Goal: Task Accomplishment & Management: Use online tool/utility

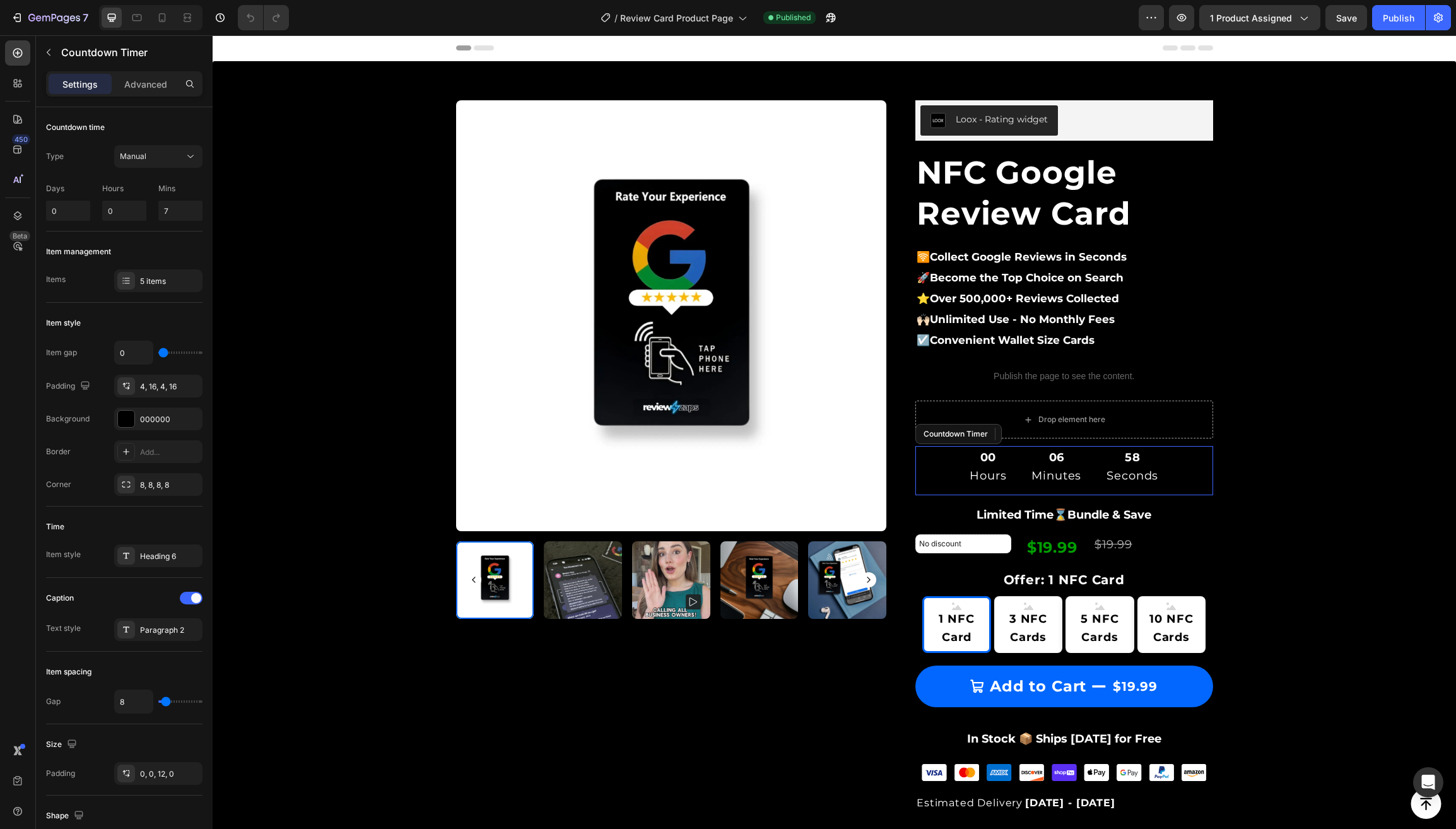
click at [949, 465] on div "00 Hours 06 Minutes 58 Seconds" at bounding box center [1064, 467] width 298 height 42
click at [1046, 430] on icon at bounding box center [1042, 434] width 8 height 9
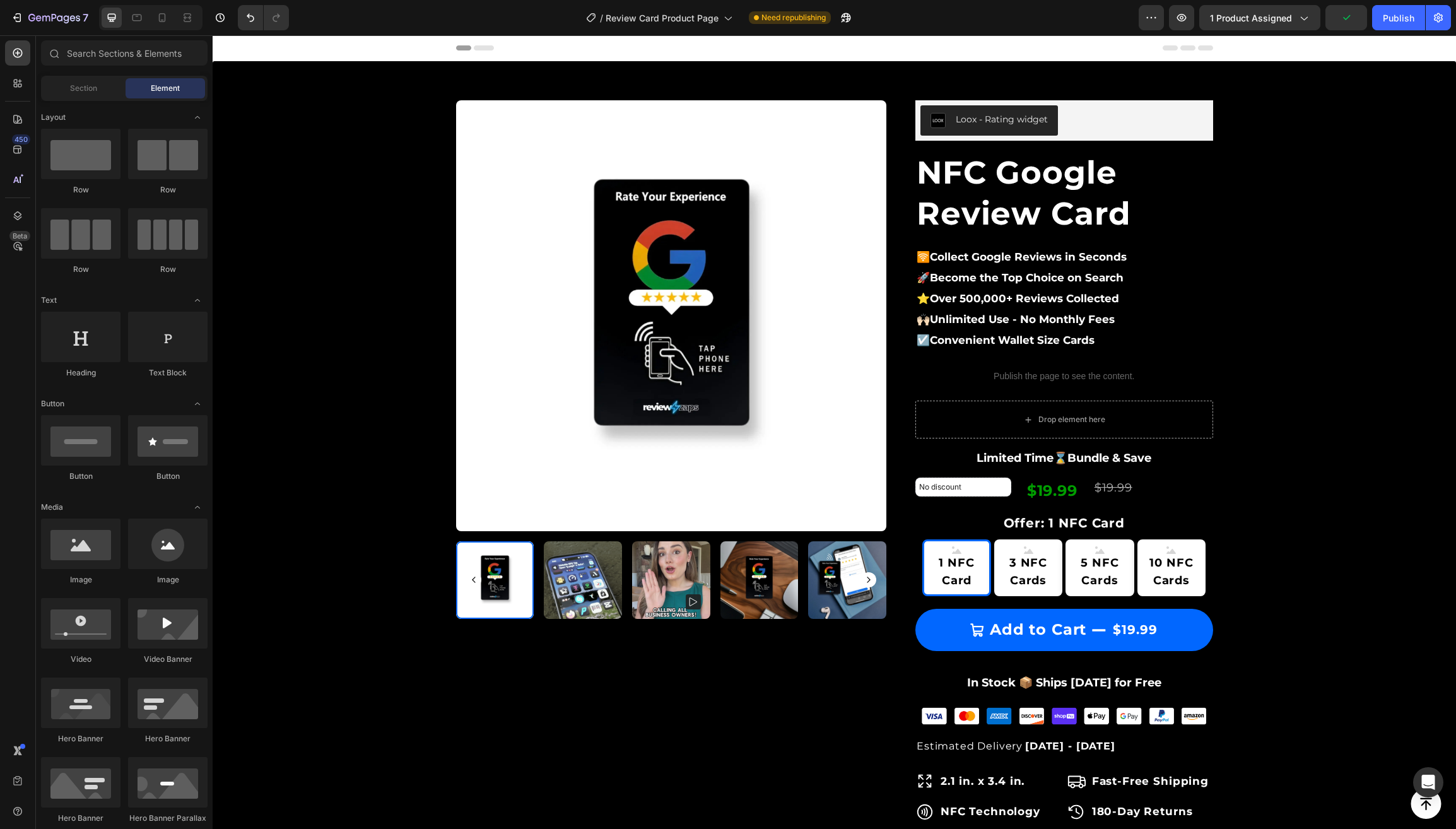
drag, startPoint x: 1397, startPoint y: 20, endPoint x: 1355, endPoint y: 33, distance: 44.0
click at [1397, 20] on div "Publish" at bounding box center [1399, 18] width 32 height 14
click at [59, 14] on icon "button" at bounding box center [54, 19] width 51 height 11
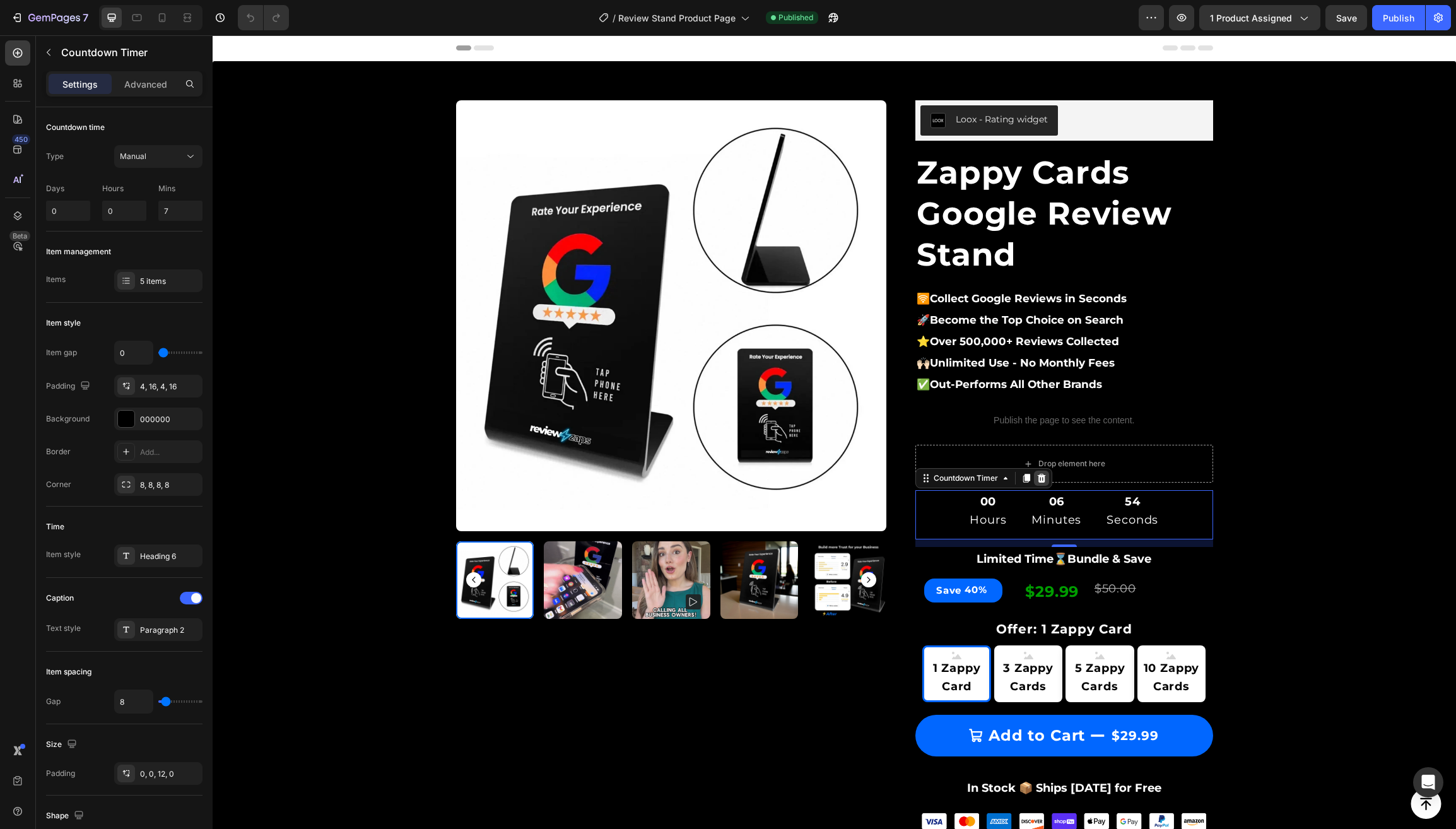
click at [1046, 480] on icon at bounding box center [1042, 479] width 8 height 9
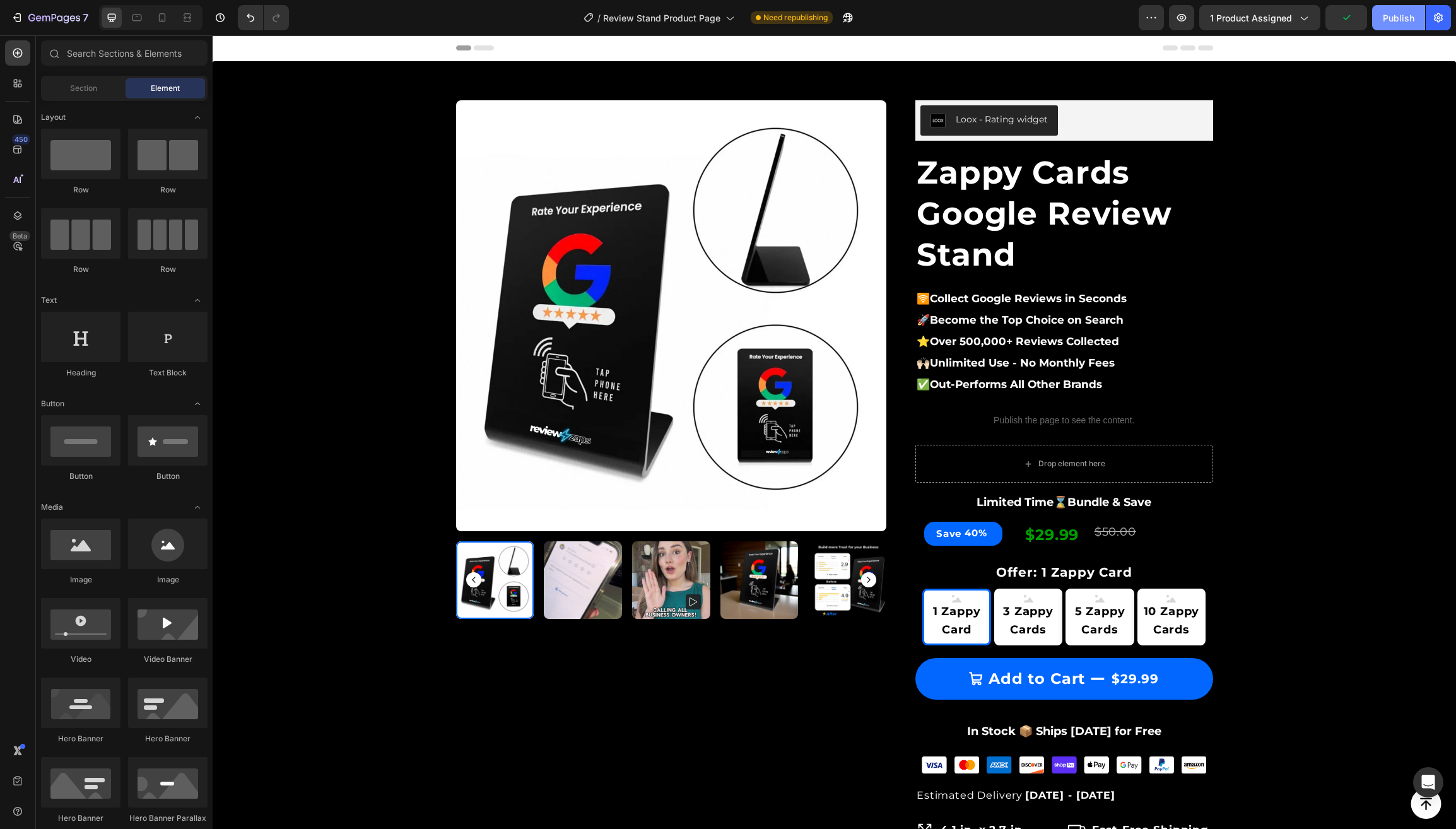
click at [1393, 21] on div "Publish" at bounding box center [1399, 18] width 32 height 14
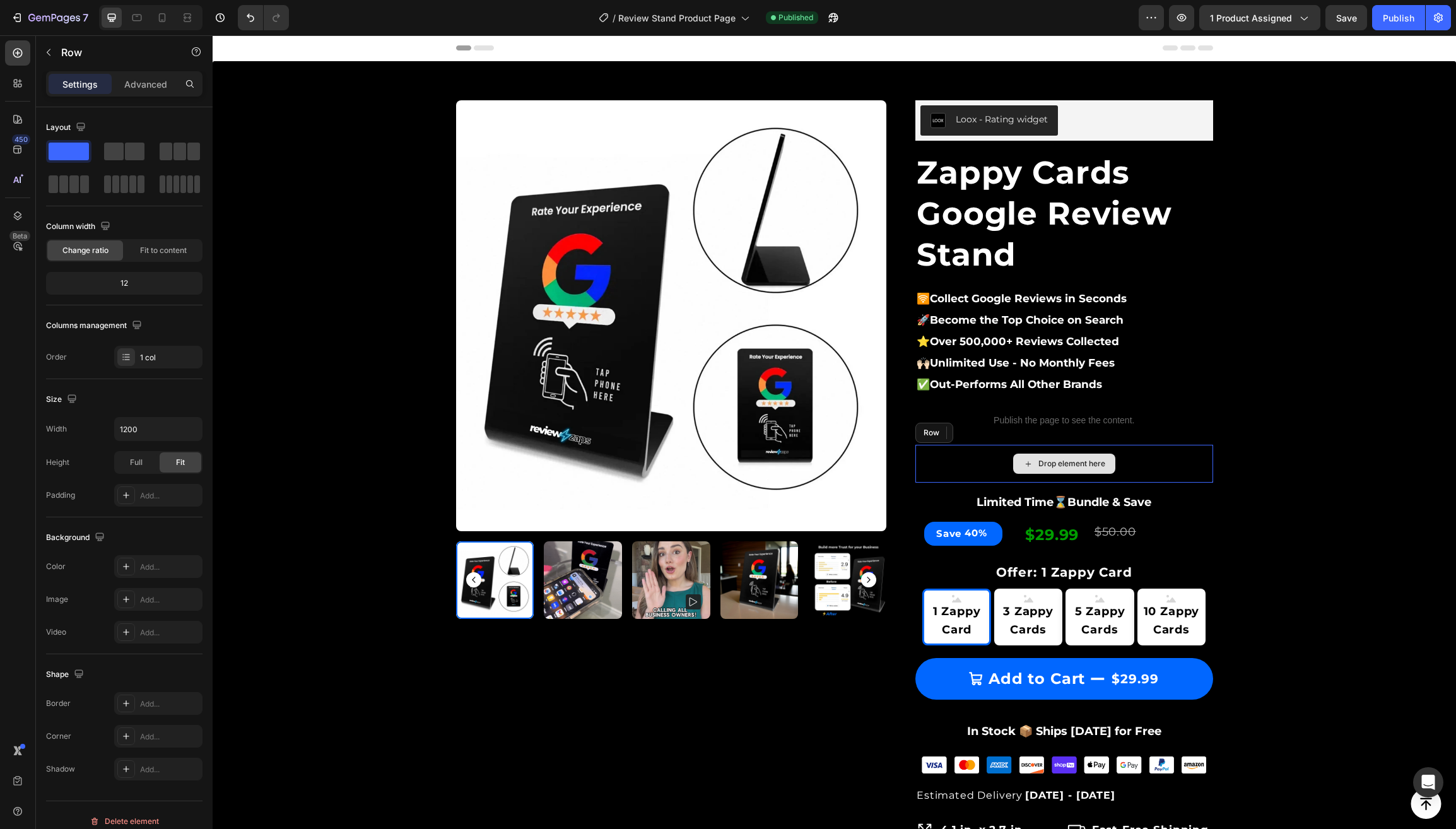
click at [943, 462] on div "Drop element here" at bounding box center [1064, 464] width 298 height 38
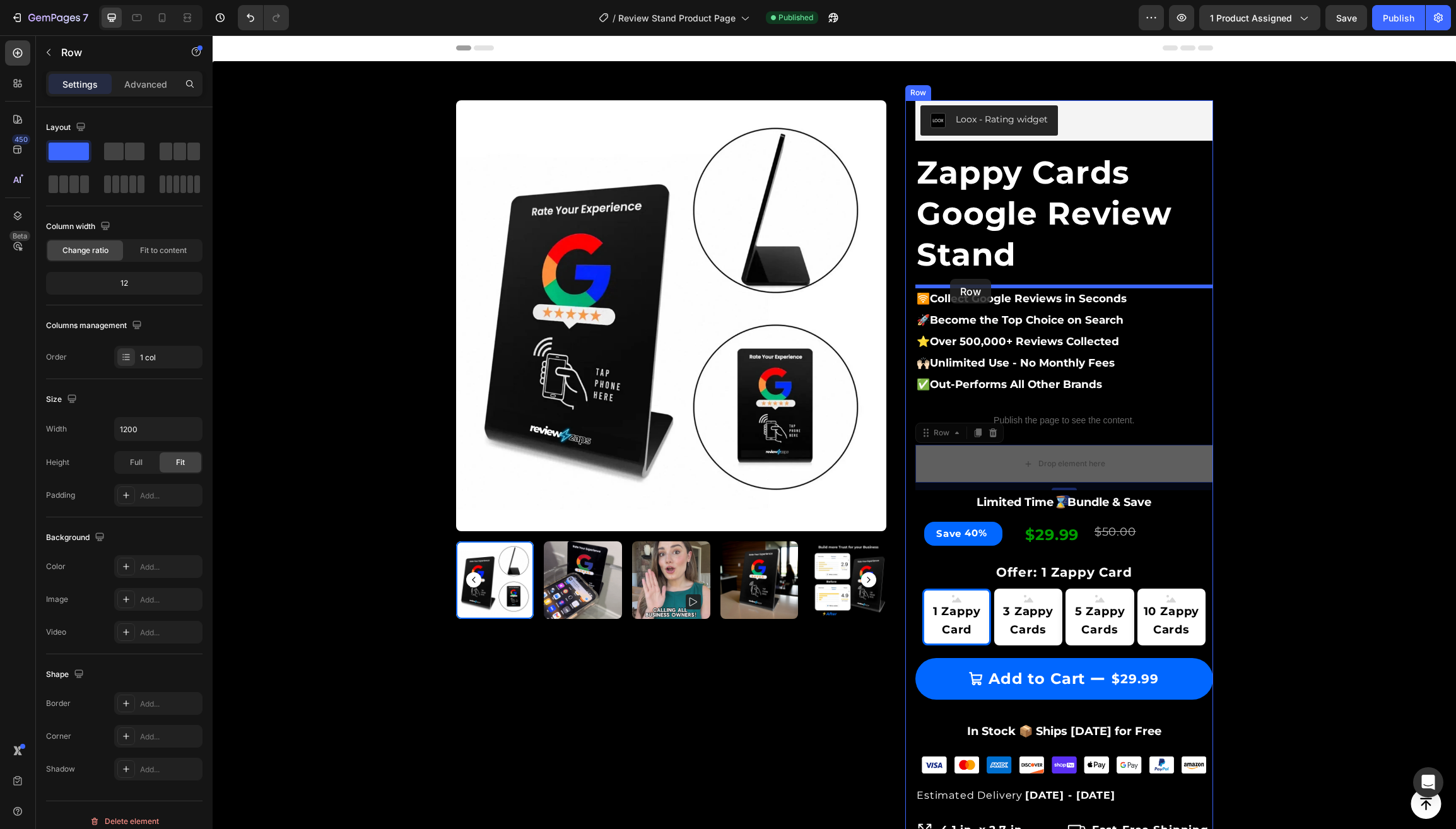
drag, startPoint x: 925, startPoint y: 436, endPoint x: 949, endPoint y: 278, distance: 159.8
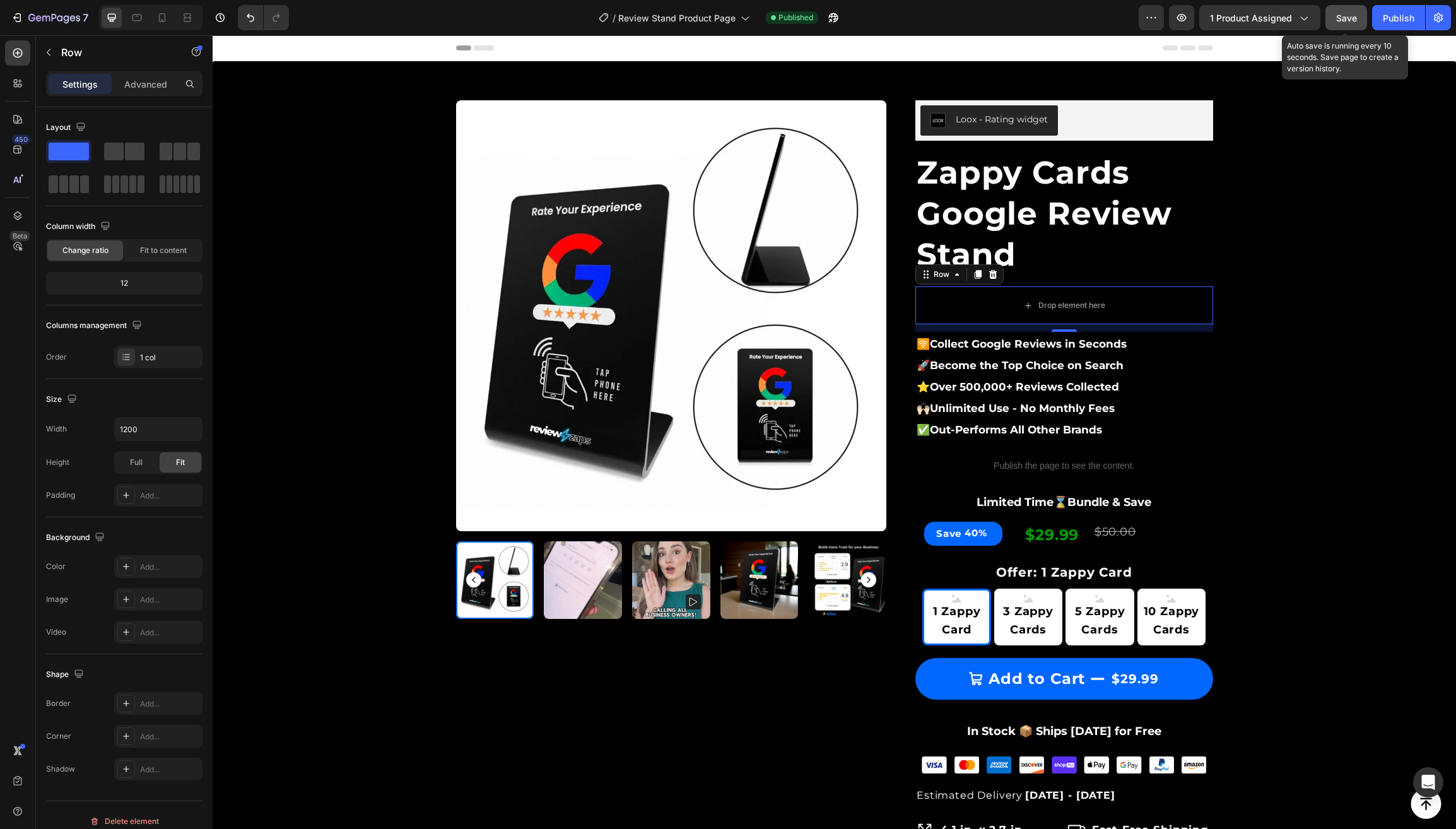
click at [1348, 22] on span "Save" at bounding box center [1346, 18] width 21 height 11
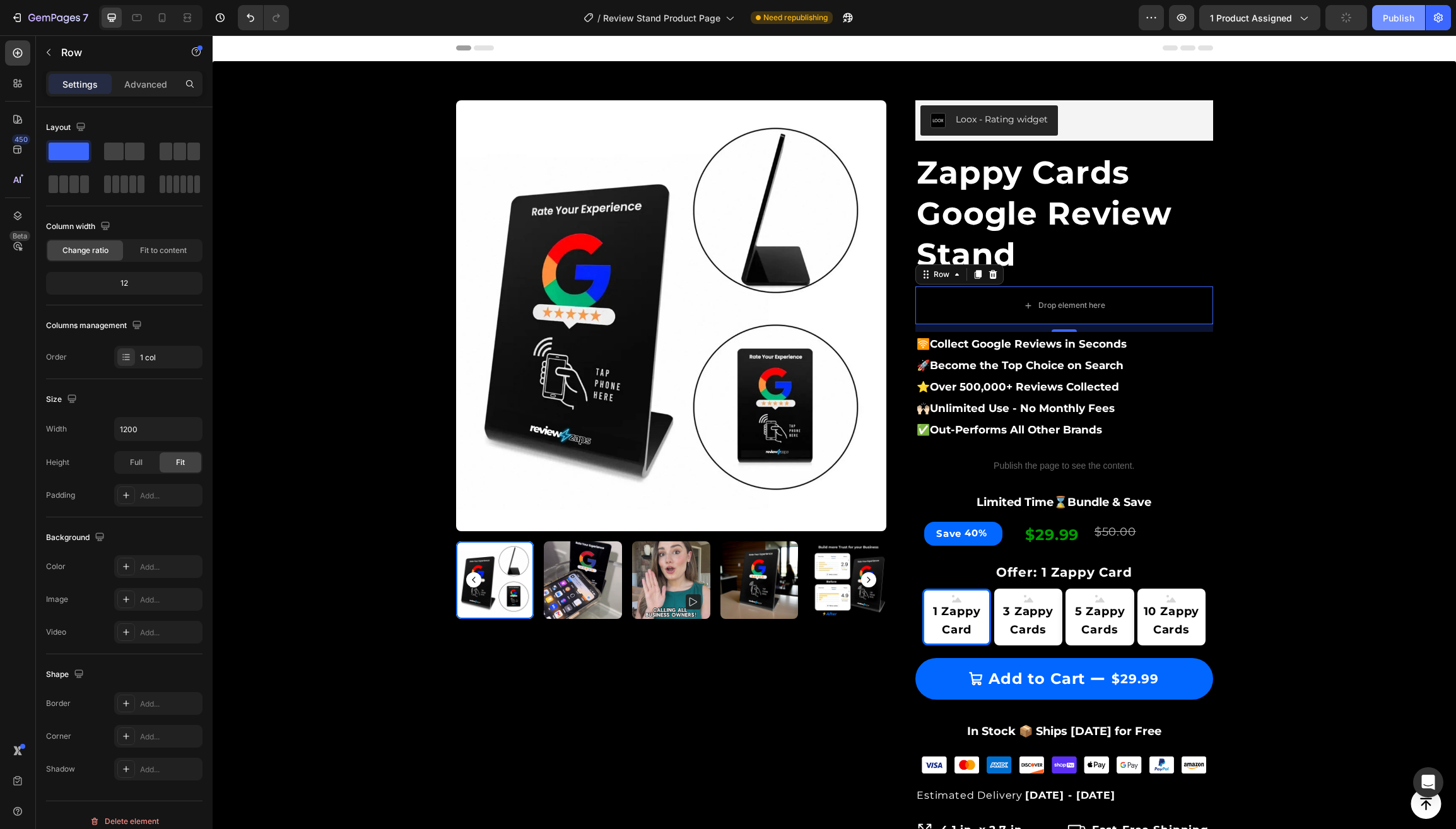
click at [1385, 18] on div "Publish" at bounding box center [1399, 18] width 32 height 14
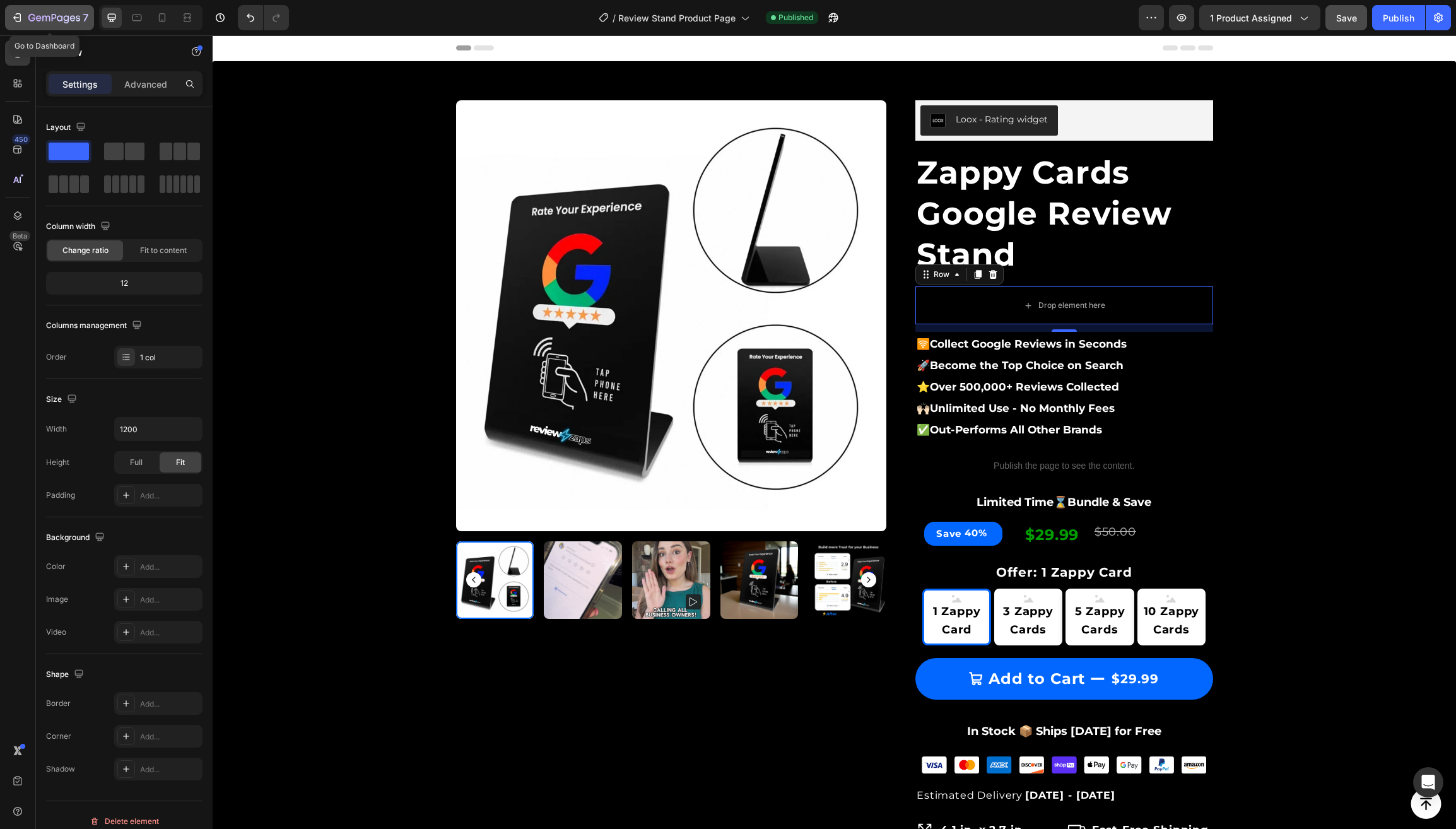
click at [43, 17] on icon "button" at bounding box center [46, 19] width 8 height 6
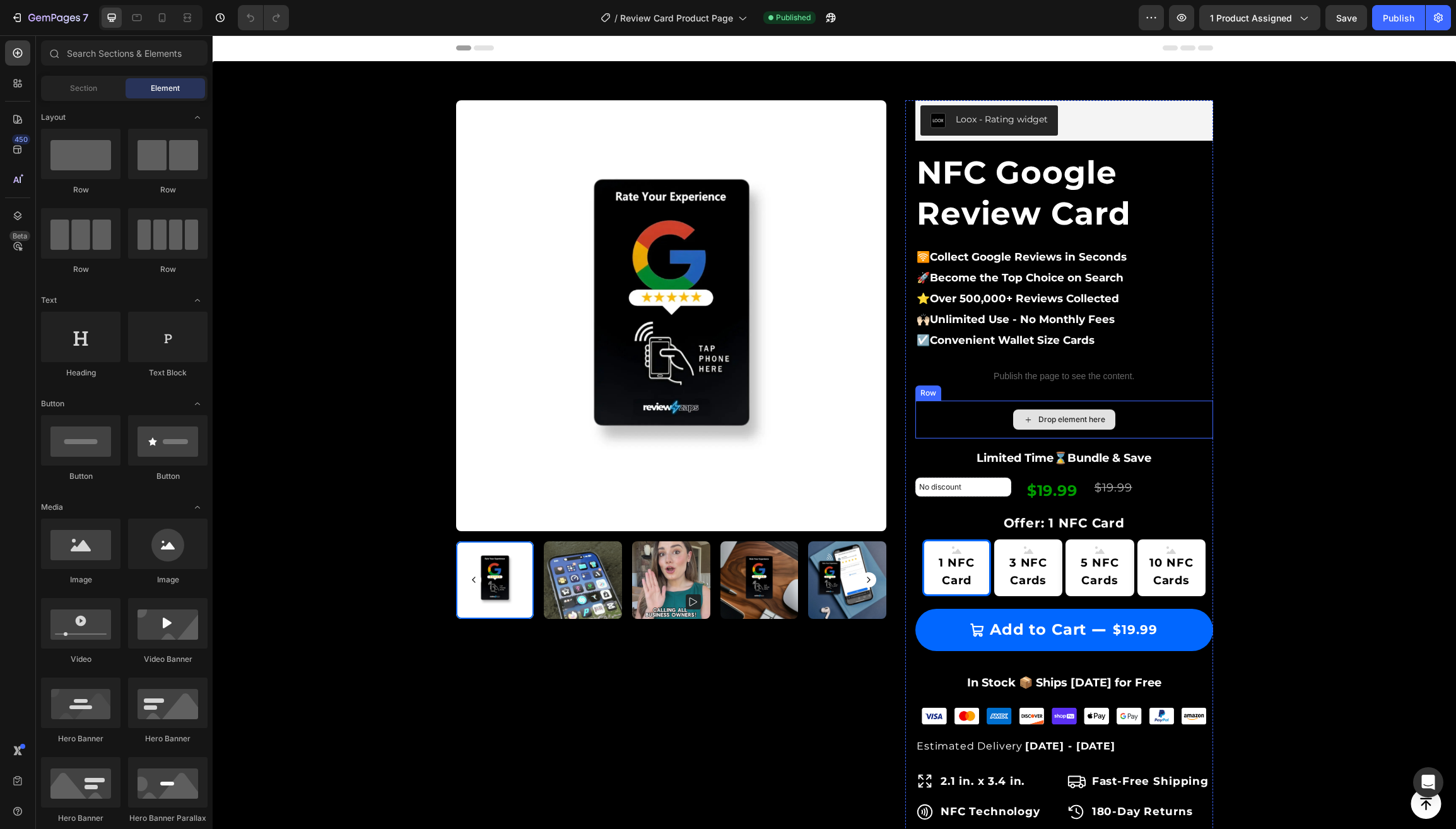
click at [947, 418] on div "Drop element here" at bounding box center [1064, 420] width 298 height 38
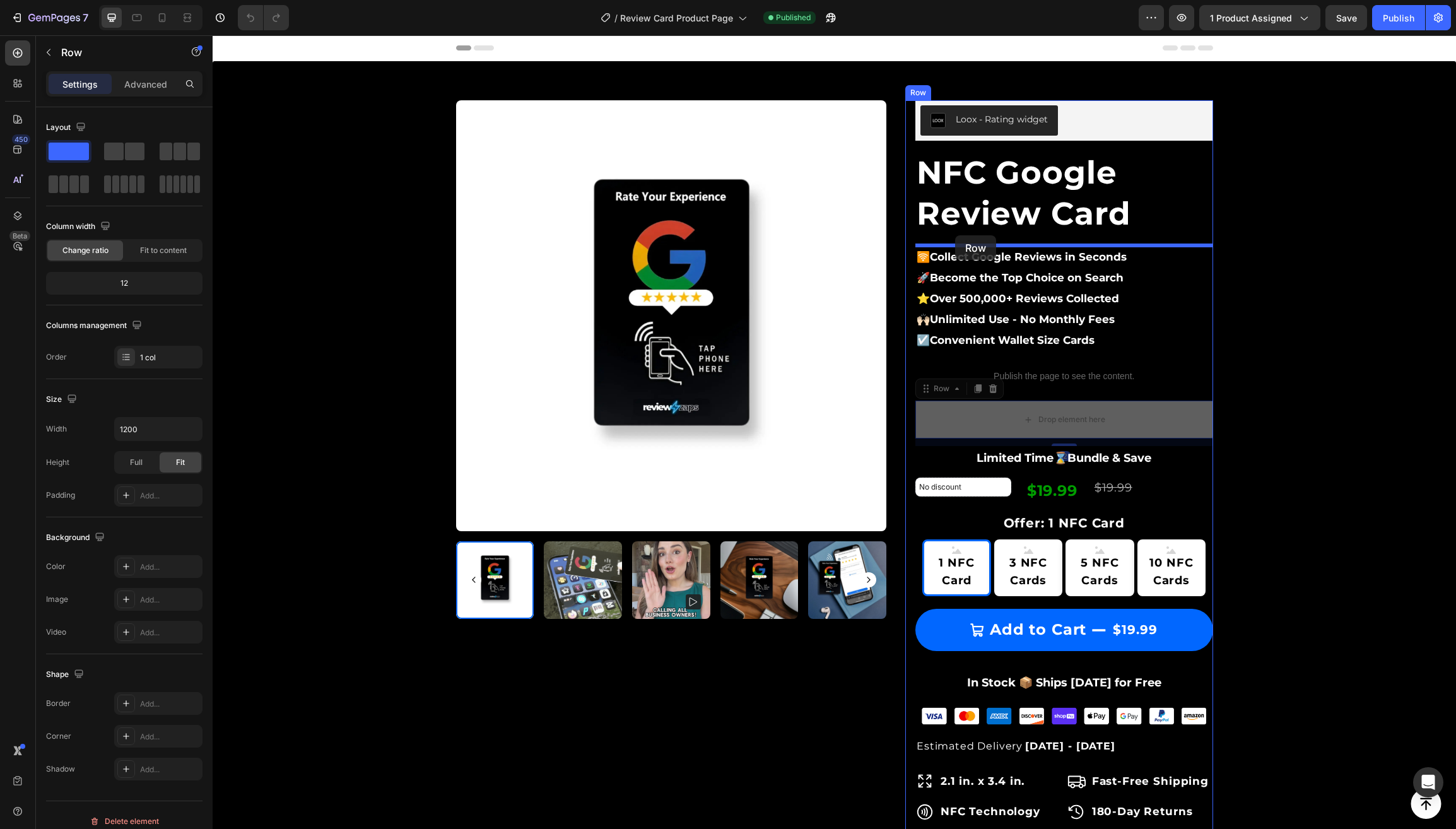
drag, startPoint x: 925, startPoint y: 391, endPoint x: 955, endPoint y: 235, distance: 158.9
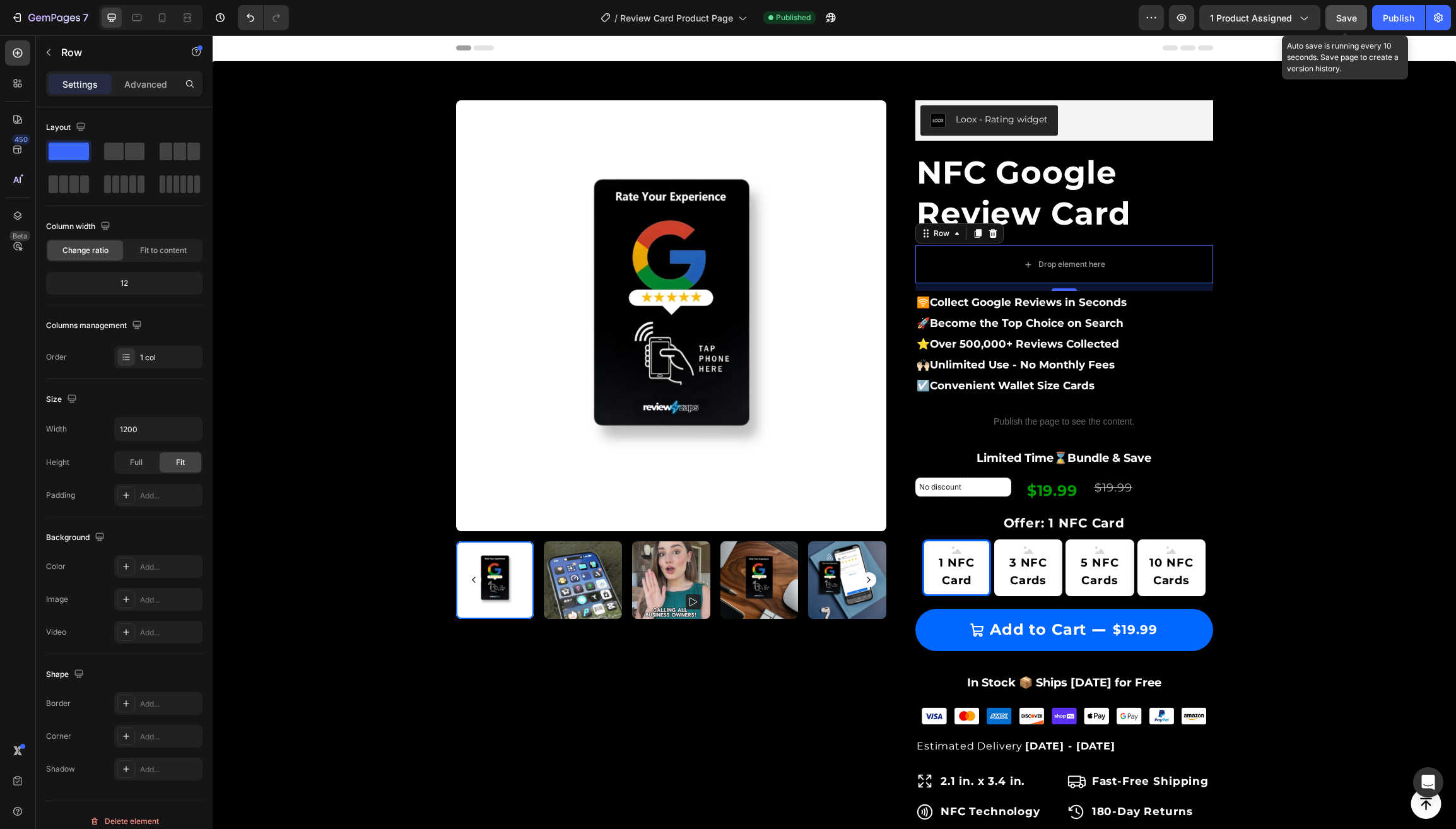
click at [1349, 14] on span "Save" at bounding box center [1346, 18] width 21 height 11
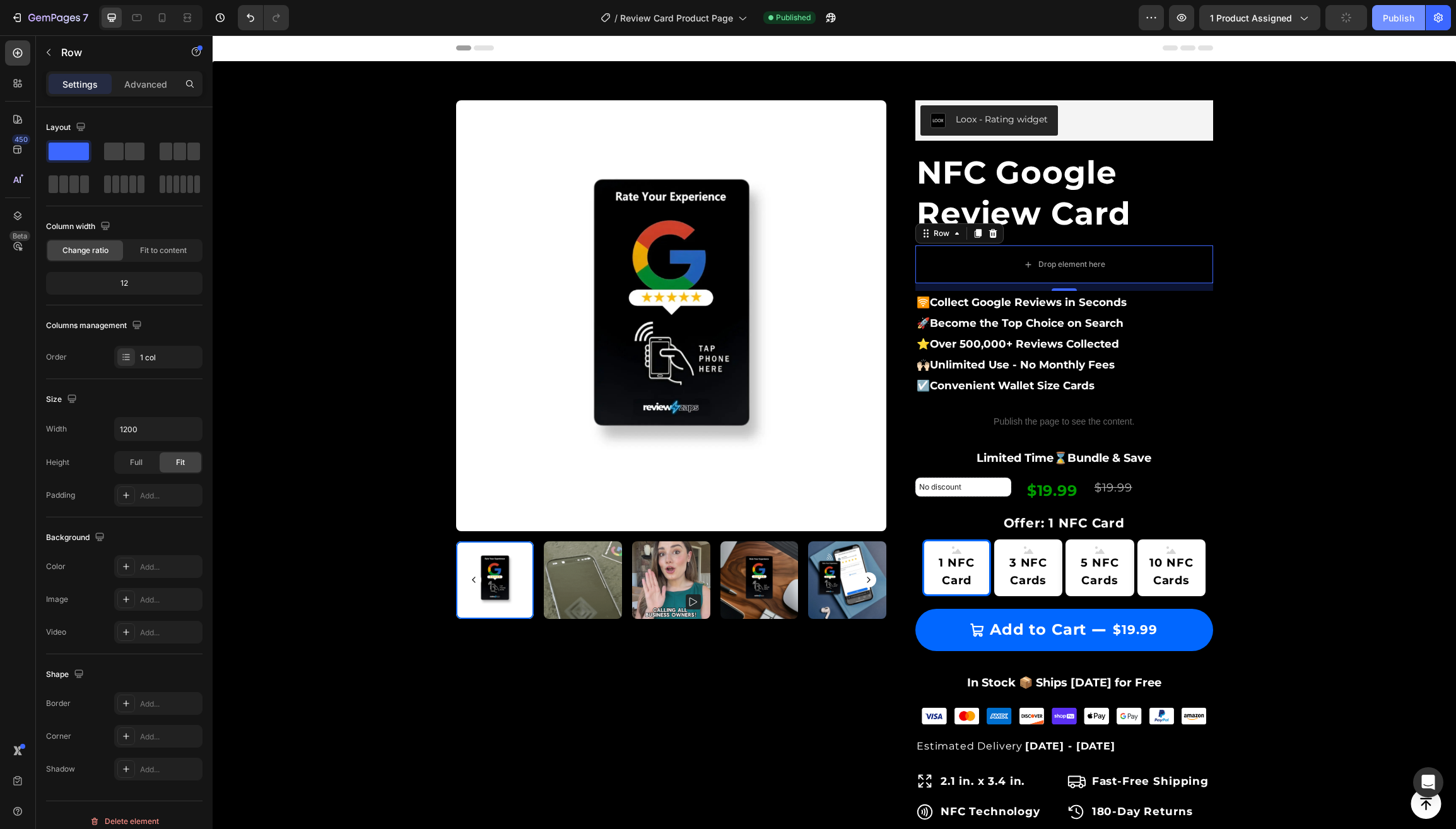
click at [1389, 14] on div "Publish" at bounding box center [1399, 18] width 32 height 14
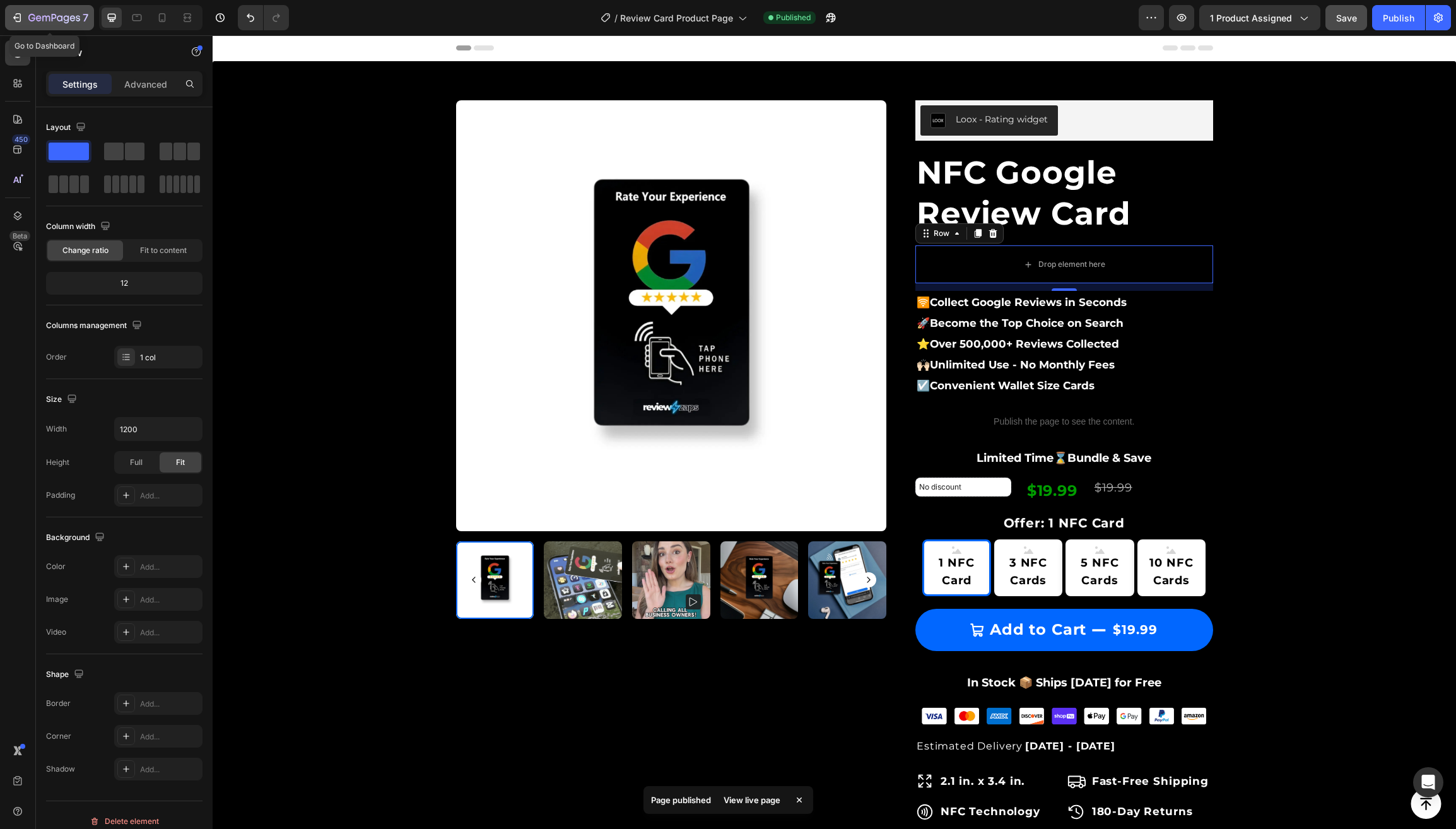
click at [46, 18] on icon "button" at bounding box center [46, 19] width 8 height 6
